Goal: Information Seeking & Learning: Learn about a topic

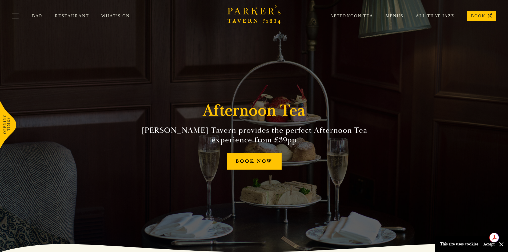
click at [392, 17] on link "Menus" at bounding box center [389, 15] width 30 height 5
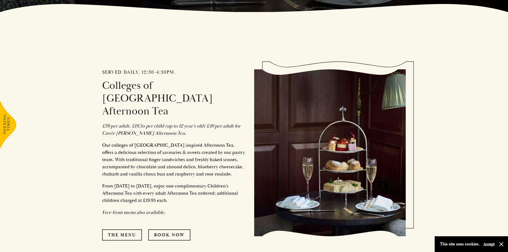
scroll to position [320, 0]
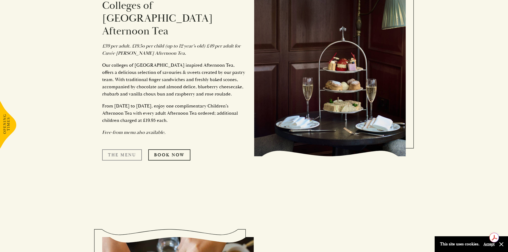
click at [114, 149] on link "The Menu" at bounding box center [122, 154] width 40 height 11
click at [393, 25] on img at bounding box center [330, 72] width 152 height 167
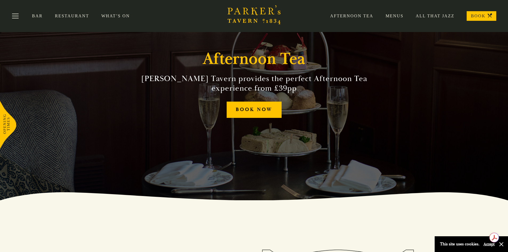
scroll to position [0, 0]
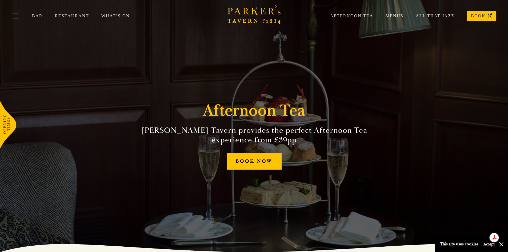
click at [440, 19] on div "Afternoon Tea Menus All That Jazz BOOK" at bounding box center [407, 16] width 179 height 10
click at [440, 16] on link "All That Jazz" at bounding box center [429, 15] width 51 height 5
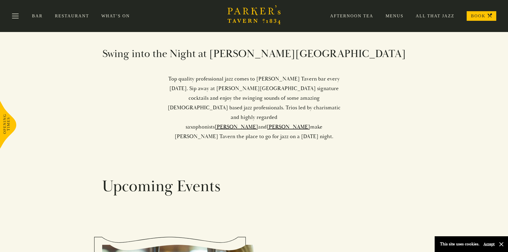
scroll to position [167, 0]
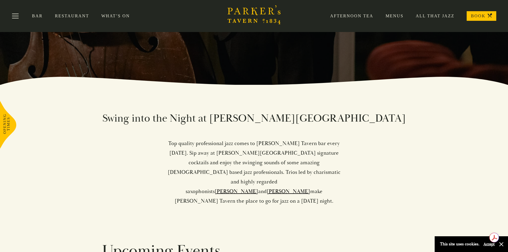
drag, startPoint x: 274, startPoint y: 147, endPoint x: 221, endPoint y: 143, distance: 53.0
click at [221, 143] on p "Top quality professional jazz comes to Parker’s Tavern bar every Friday. Sip aw…" at bounding box center [254, 172] width 175 height 67
click at [125, 17] on link "What’s On" at bounding box center [121, 15] width 41 height 5
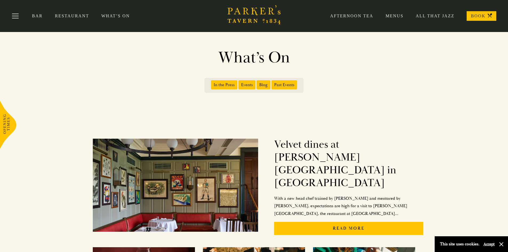
click at [246, 85] on span "Events" at bounding box center [247, 84] width 17 height 9
click at [240, 83] on input "Events" at bounding box center [240, 83] width 0 height 0
